Goal: Task Accomplishment & Management: Manage account settings

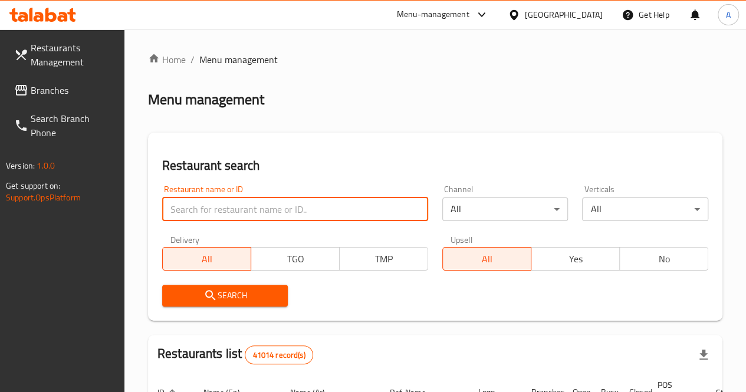
click at [235, 205] on input "search" at bounding box center [295, 209] width 266 height 24
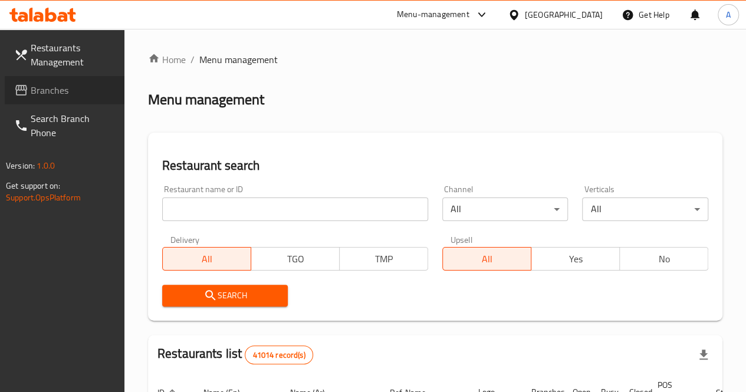
click at [36, 84] on span "Branches" at bounding box center [73, 90] width 84 height 14
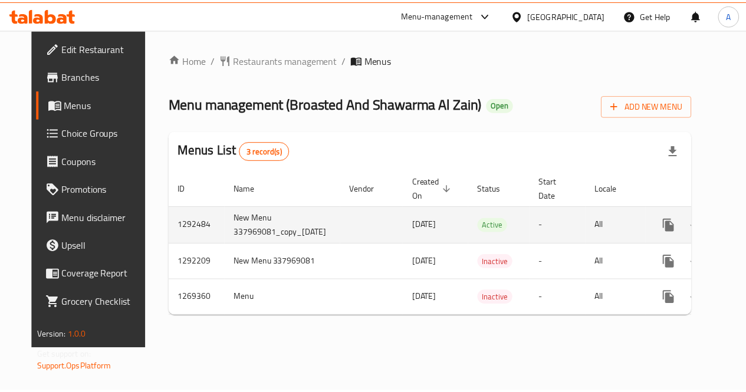
scroll to position [0, 51]
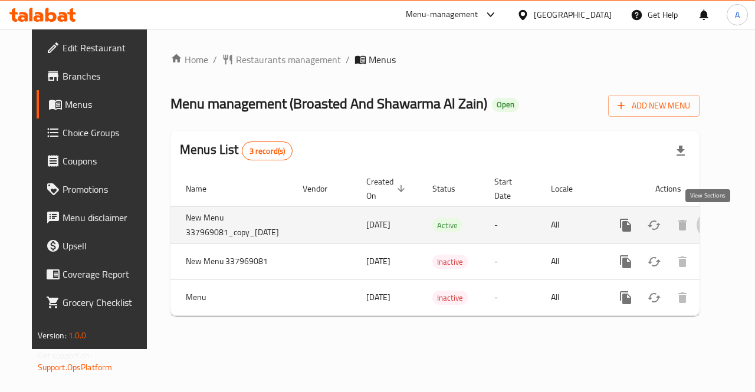
click at [710, 223] on icon "enhanced table" at bounding box center [710, 225] width 11 height 11
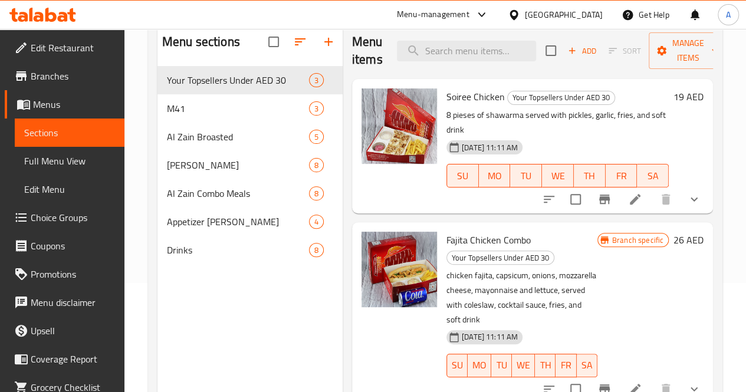
scroll to position [110, 0]
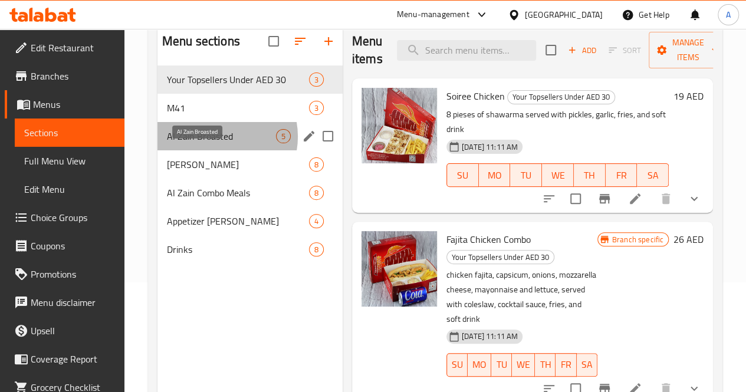
click at [215, 143] on span "Al Zain Broasted" at bounding box center [221, 136] width 109 height 14
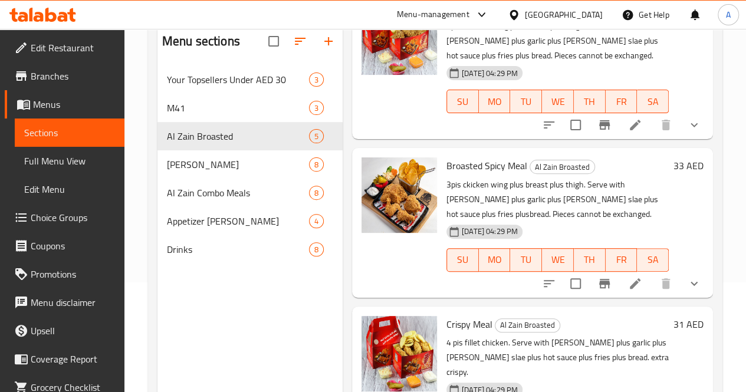
scroll to position [90, 0]
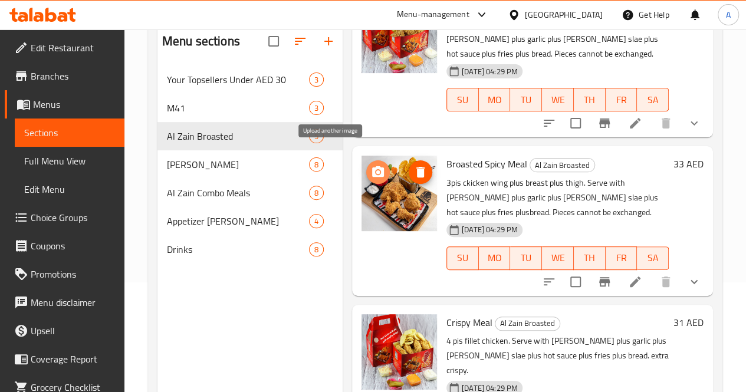
click at [372, 166] on icon "upload picture" at bounding box center [378, 171] width 12 height 11
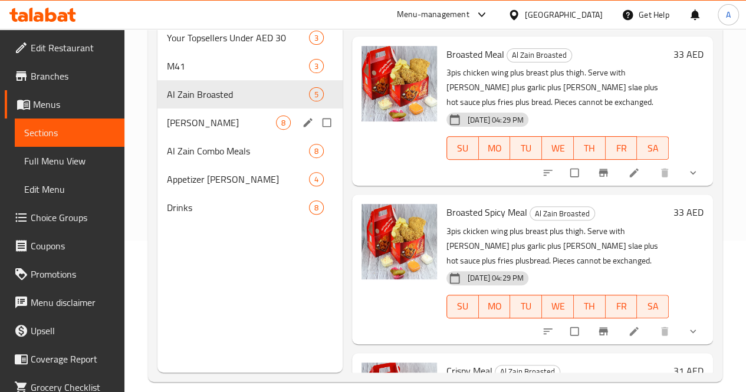
scroll to position [165, 0]
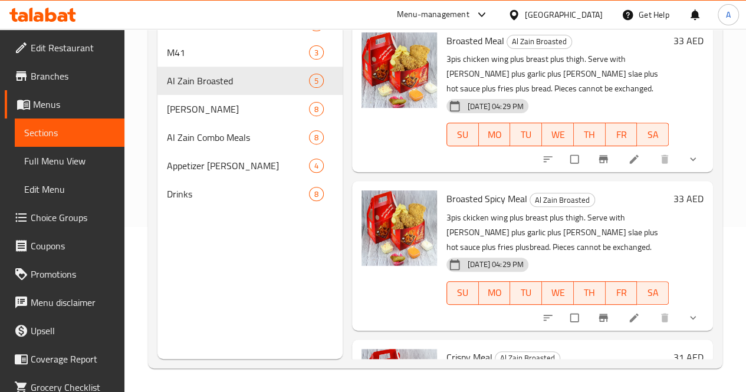
click at [129, 250] on div "Home / Restaurants management / Menus / Sections Broasted And Shawarma Al Zain …" at bounding box center [434, 128] width 621 height 528
